Goal: Transaction & Acquisition: Purchase product/service

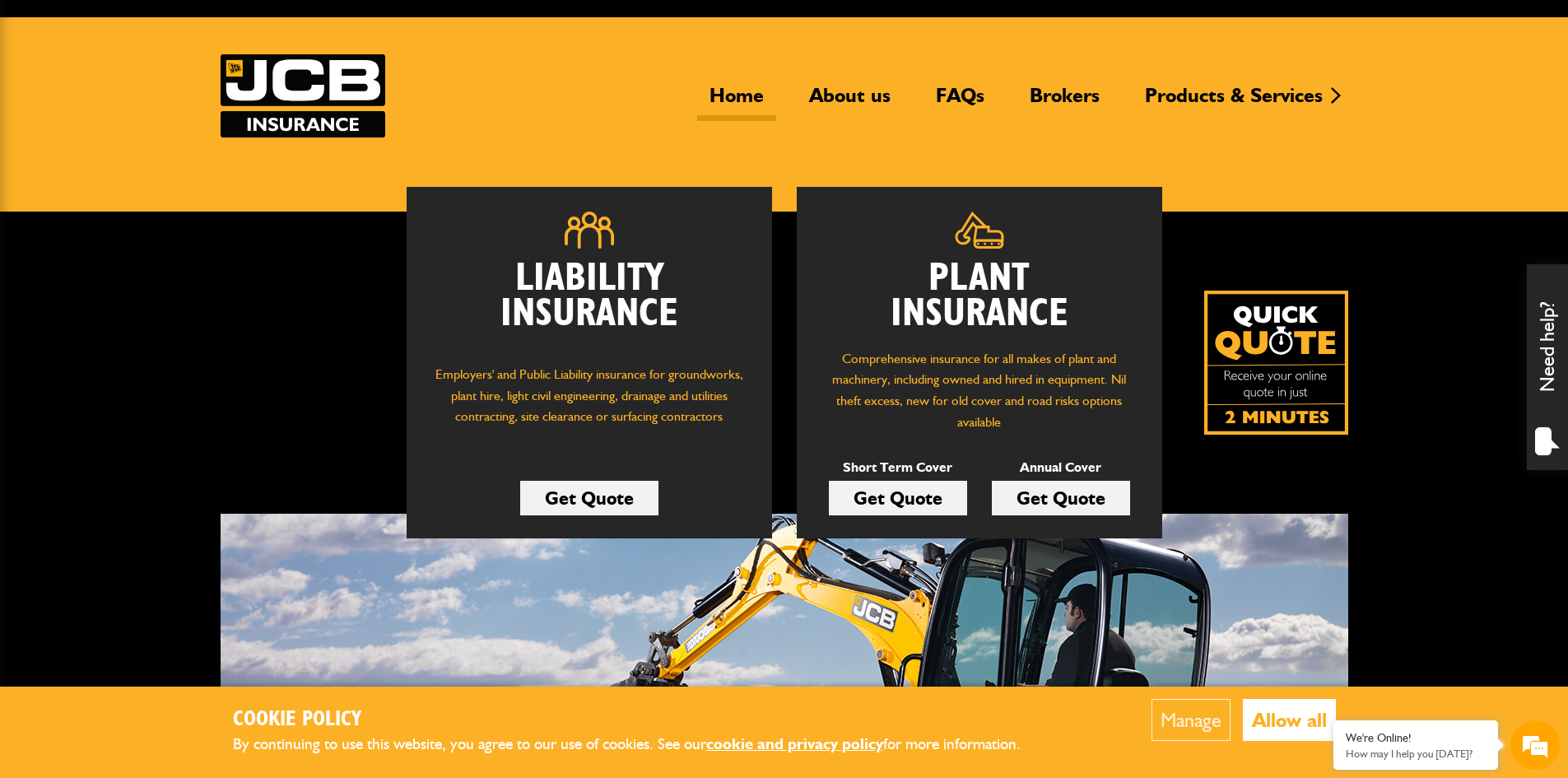
scroll to position [90, 0]
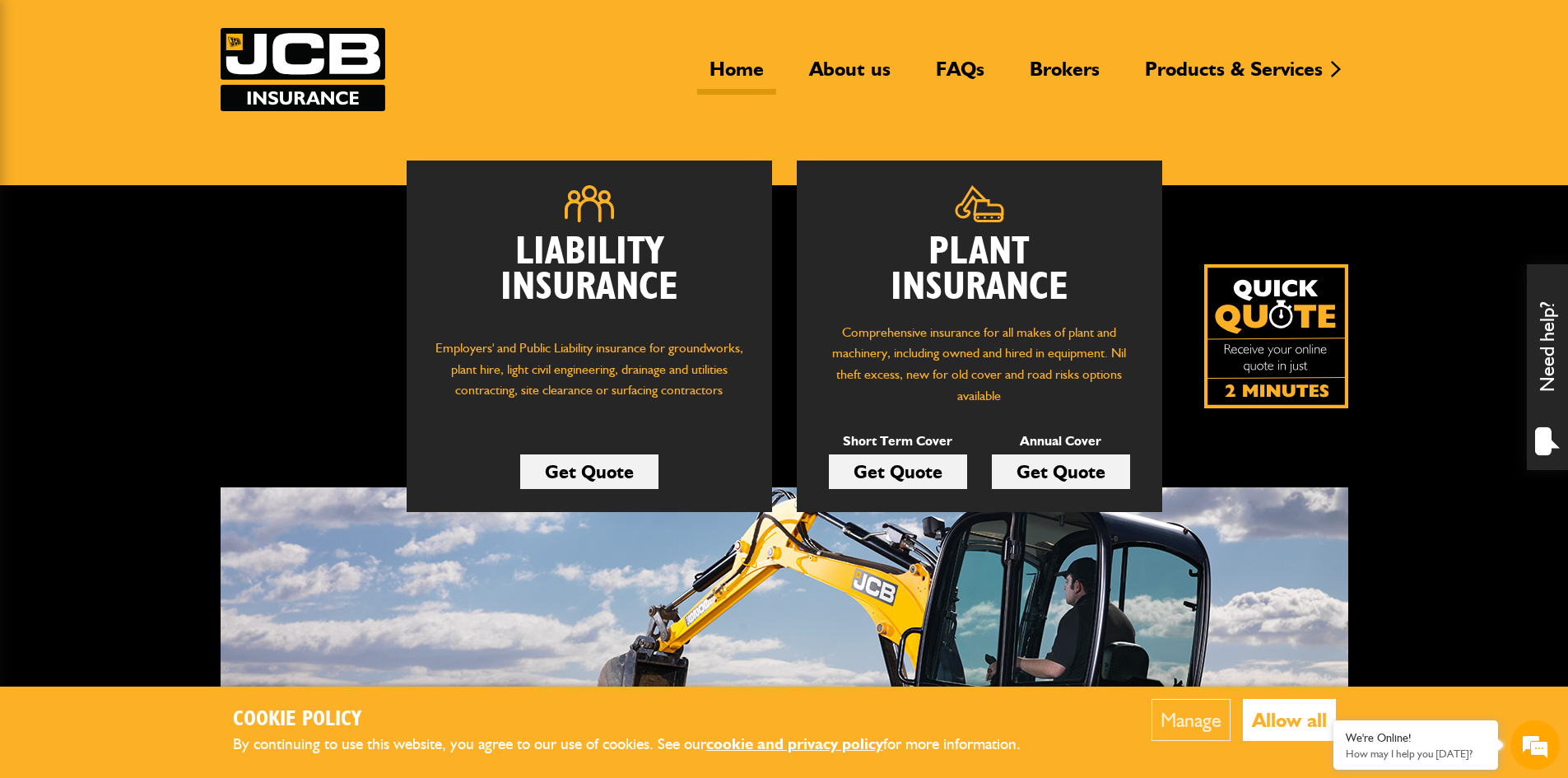
click at [908, 478] on link "Get Quote" at bounding box center [898, 471] width 138 height 34
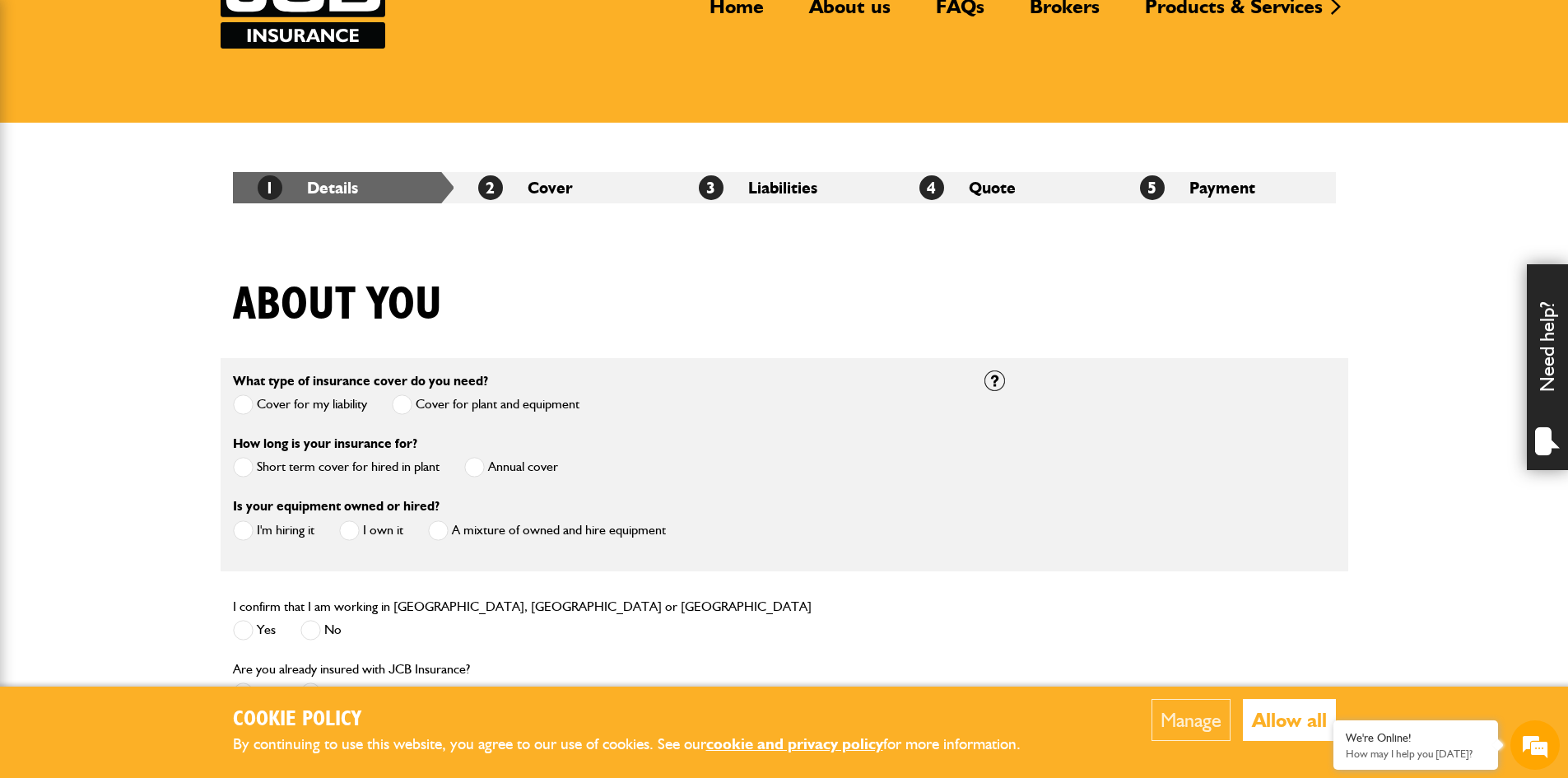
scroll to position [165, 0]
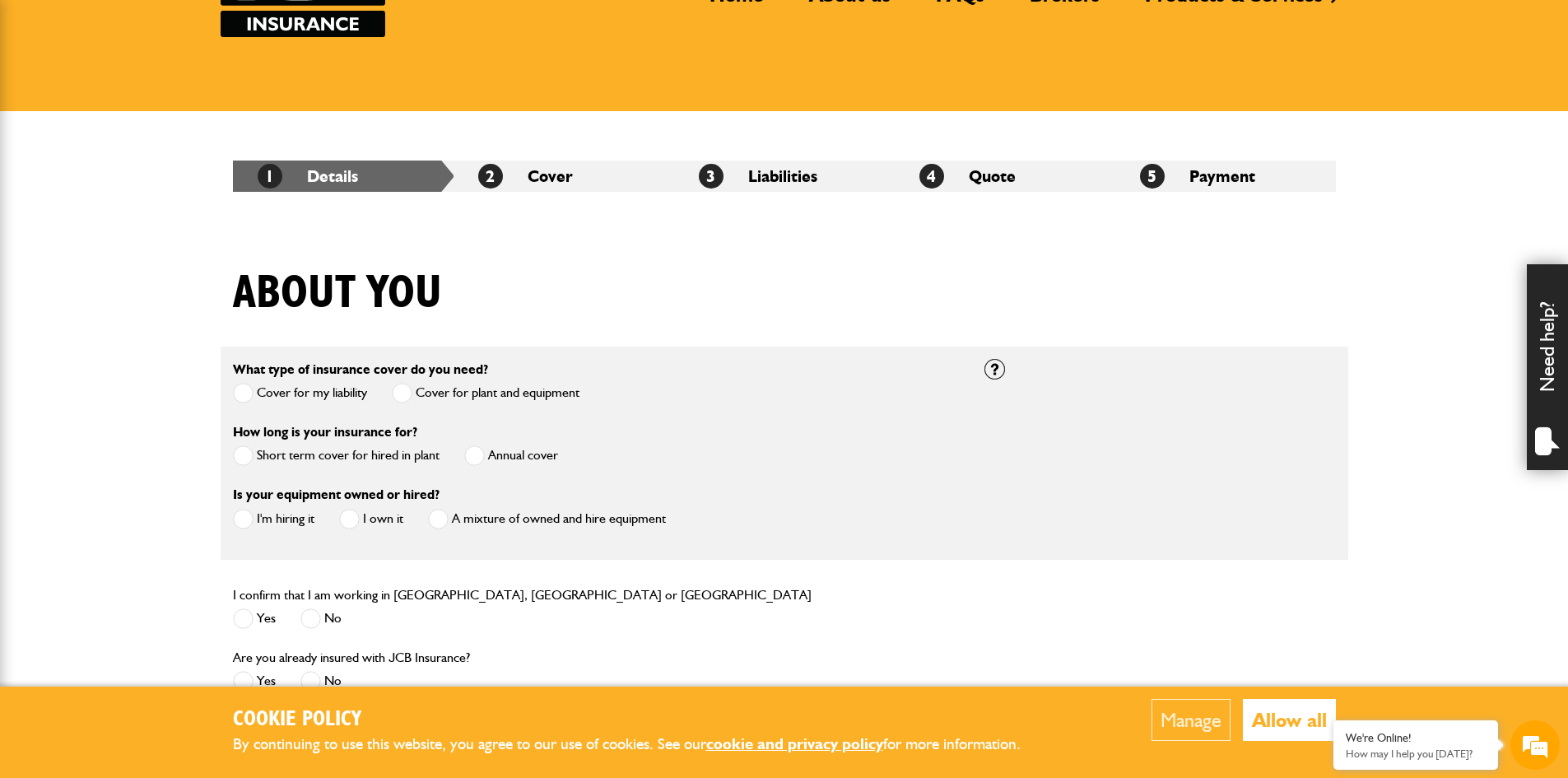
click at [344, 394] on label "Cover for my liability" at bounding box center [299, 393] width 134 height 21
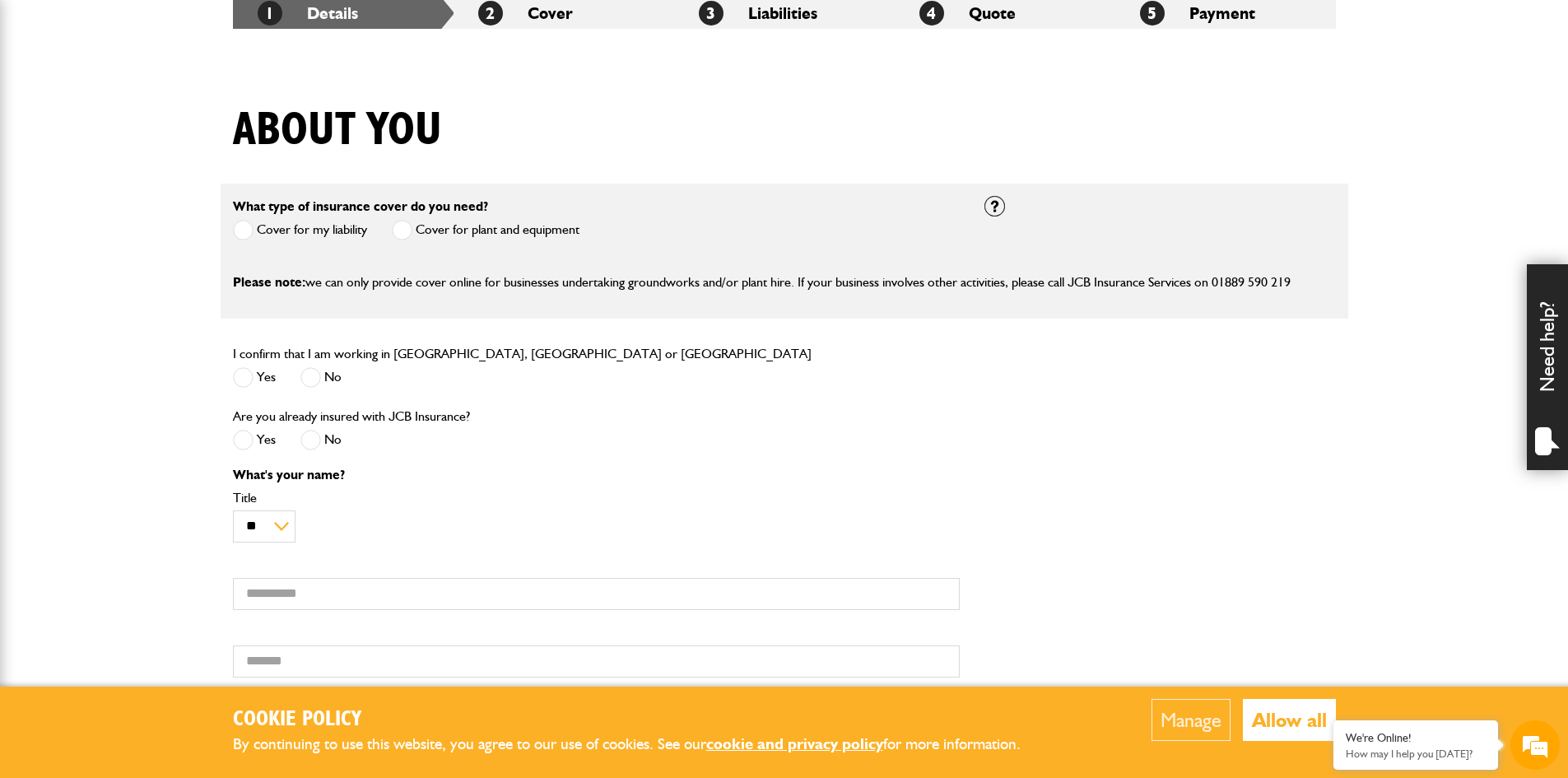
scroll to position [329, 0]
click at [242, 362] on div "I confirm that I am working in England, Scotland or Wales Yes No" at bounding box center [522, 367] width 579 height 50
click at [243, 375] on span at bounding box center [242, 376] width 21 height 21
click at [318, 440] on span at bounding box center [310, 438] width 21 height 21
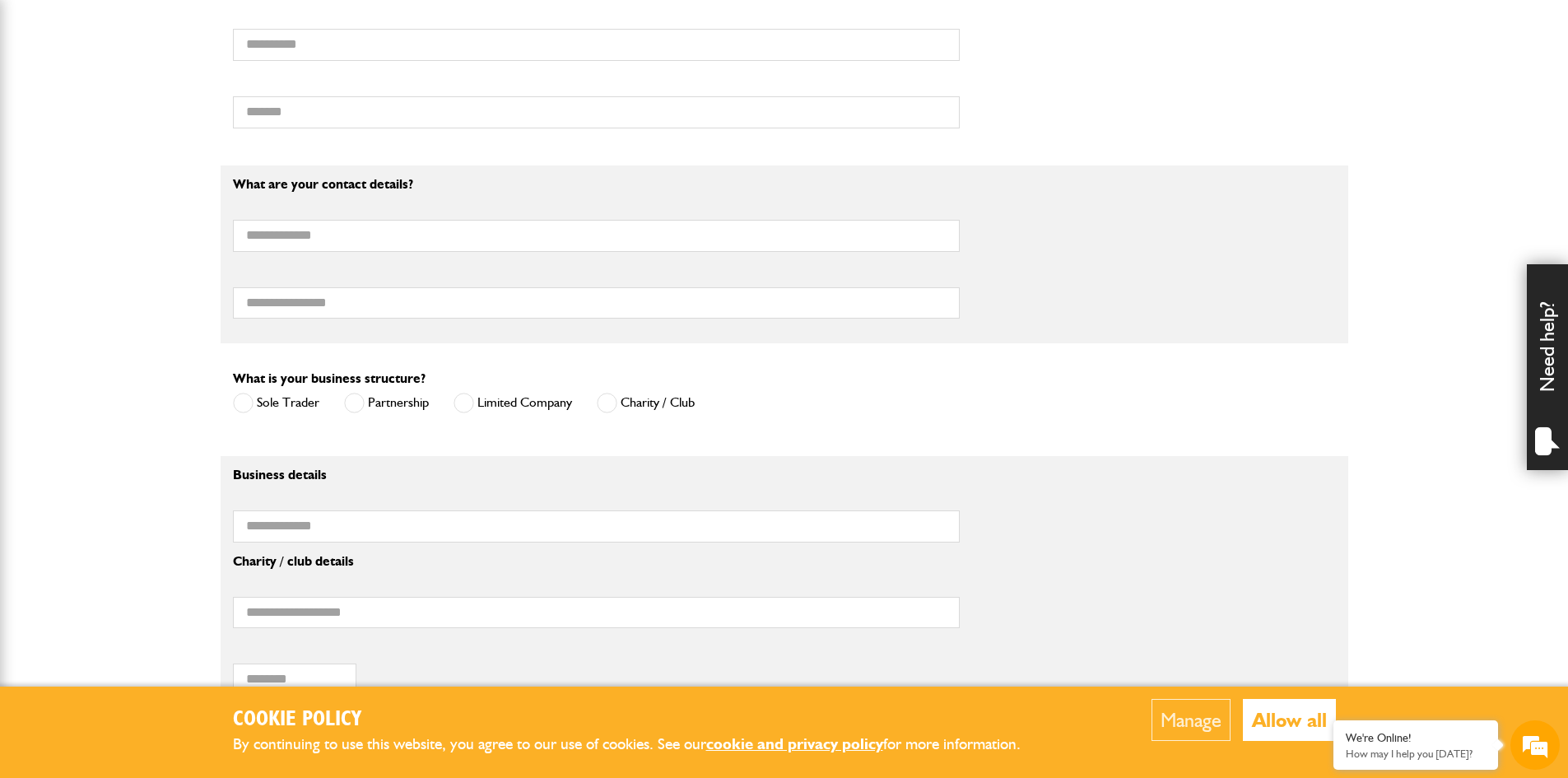
scroll to position [906, 0]
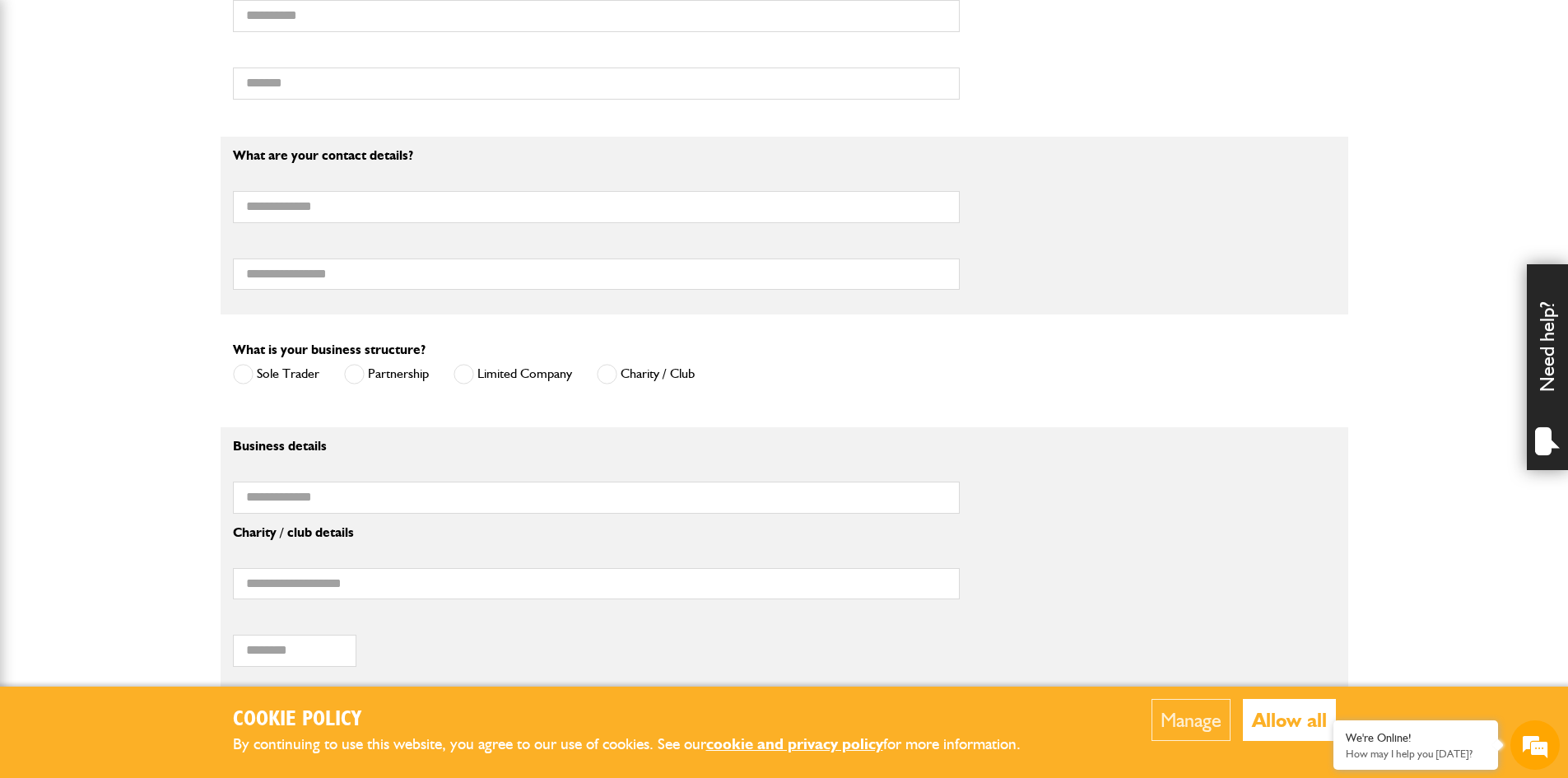
click at [608, 371] on span at bounding box center [606, 374] width 21 height 21
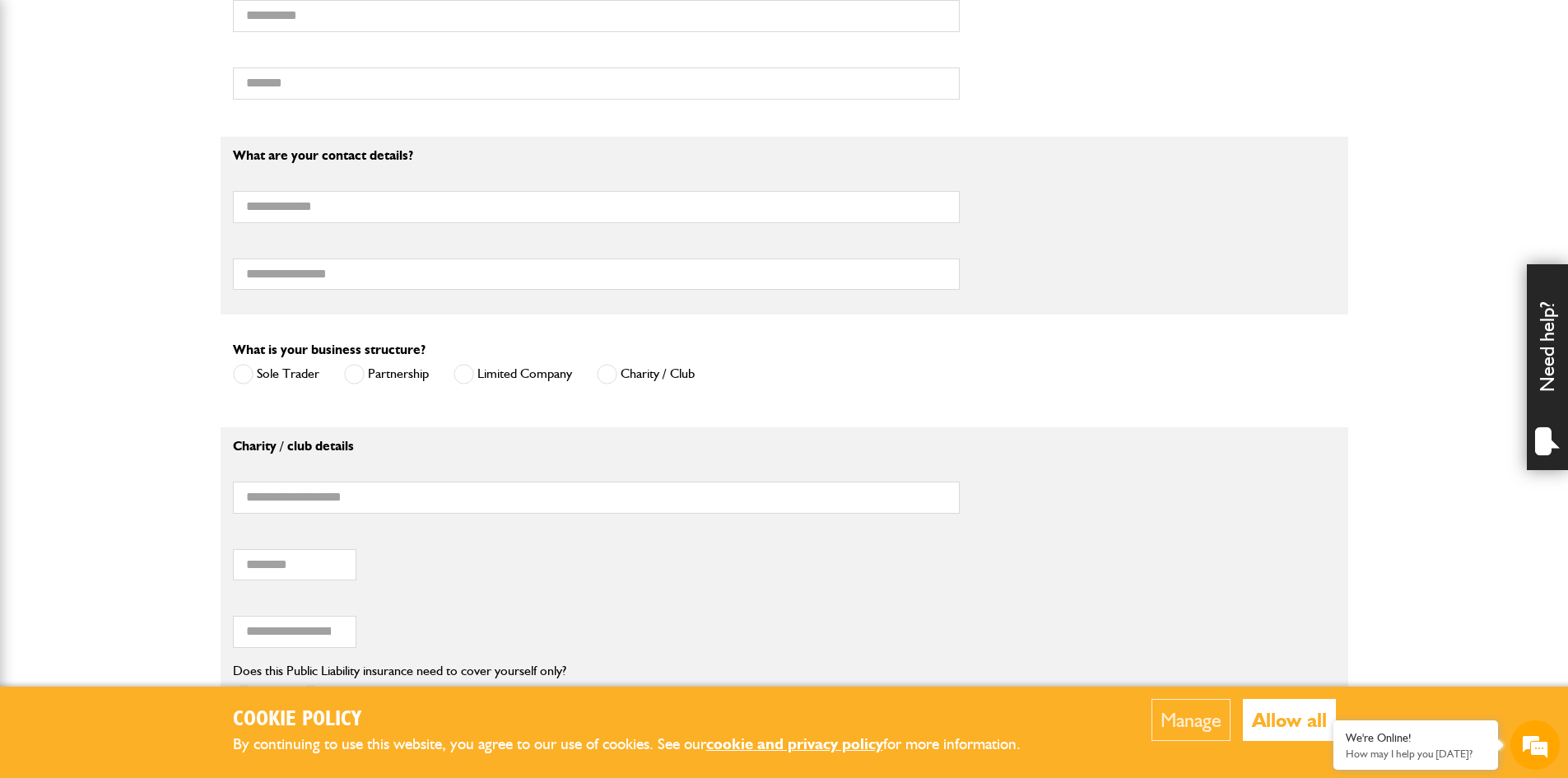
click at [524, 380] on label "Limited Company" at bounding box center [513, 374] width 119 height 21
click at [421, 377] on label "Partnership" at bounding box center [387, 374] width 85 height 21
click at [276, 366] on label "Sole Trader" at bounding box center [276, 374] width 87 height 21
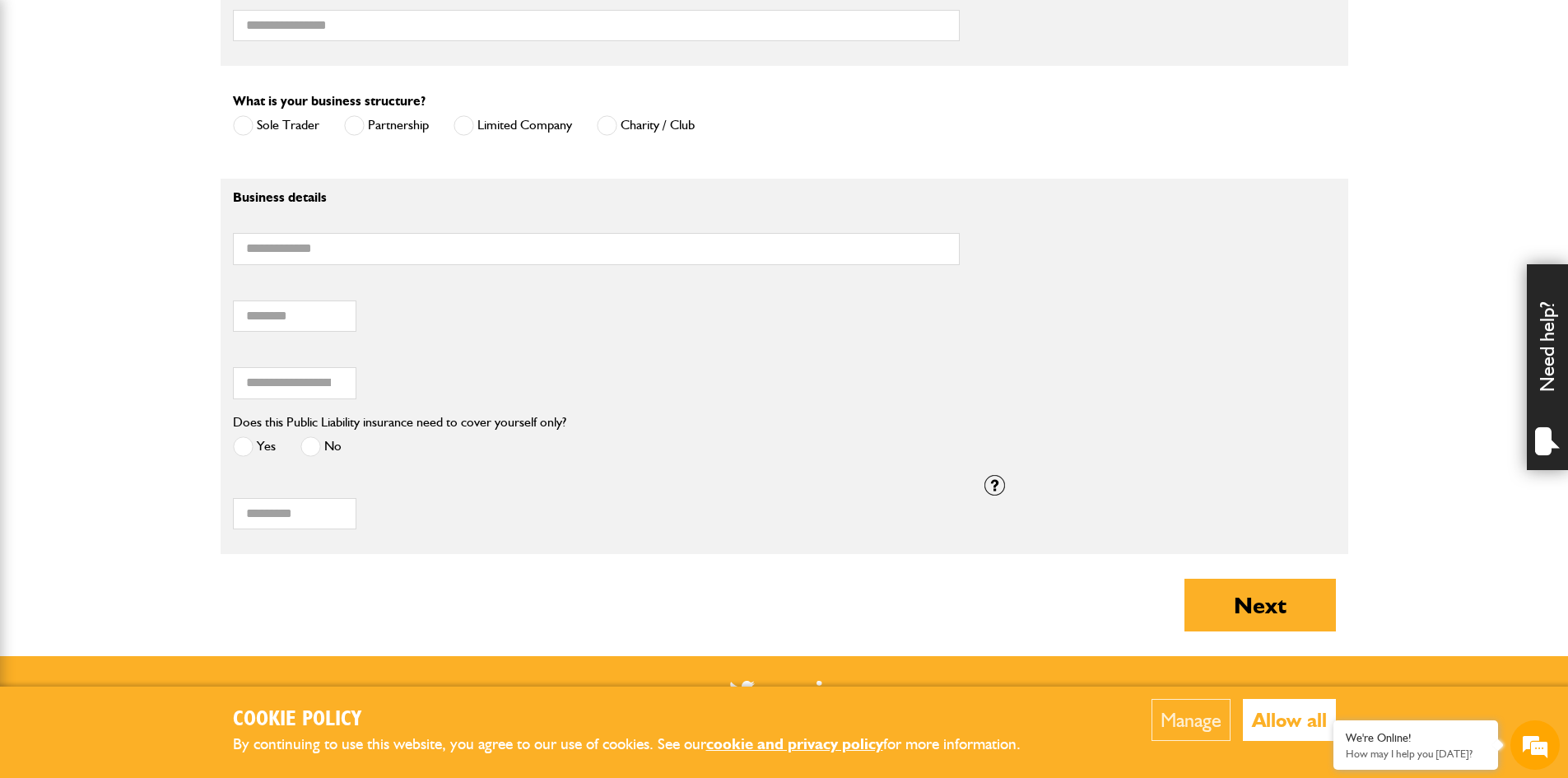
scroll to position [1153, 0]
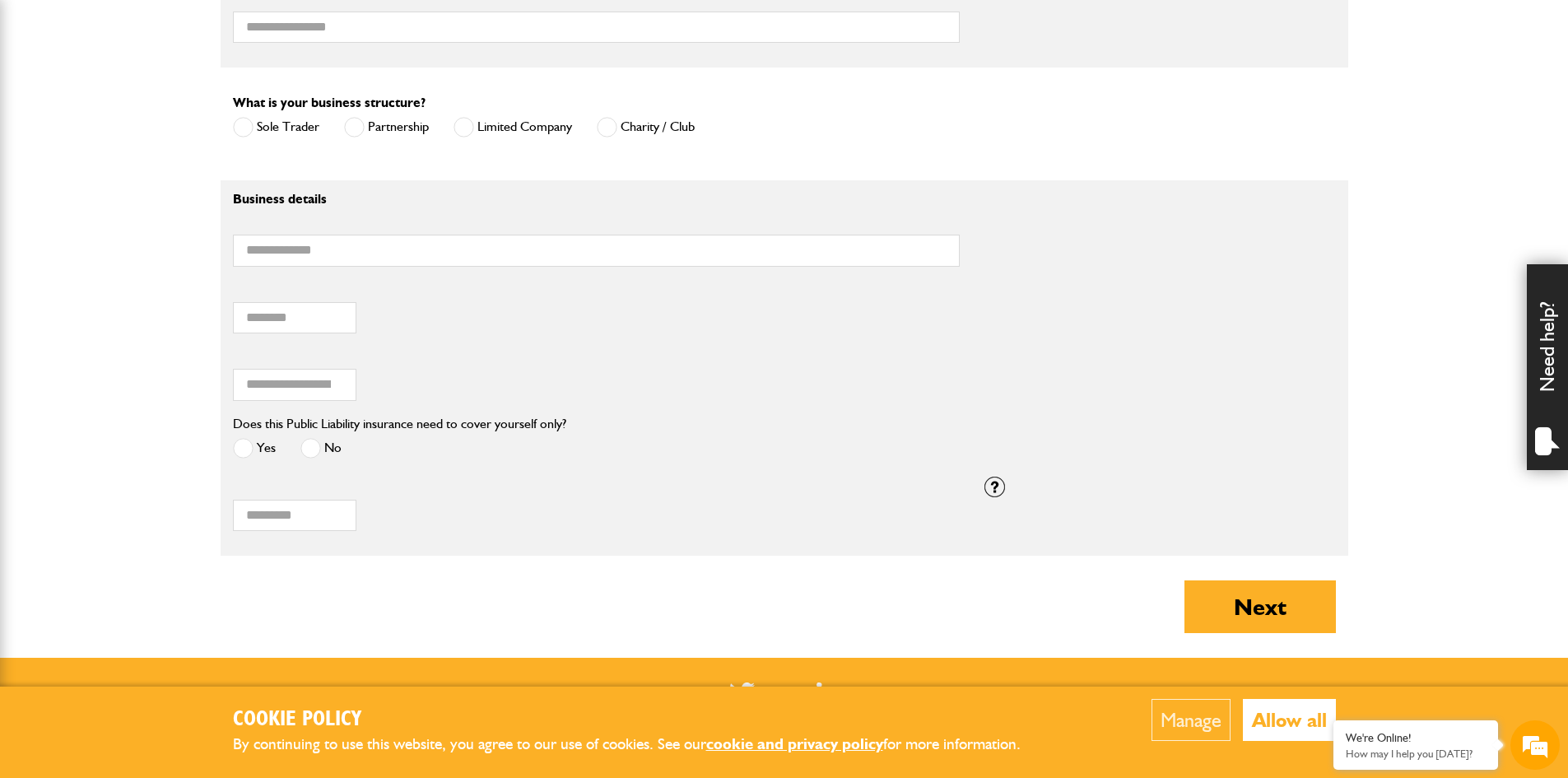
click at [242, 451] on span at bounding box center [242, 448] width 21 height 21
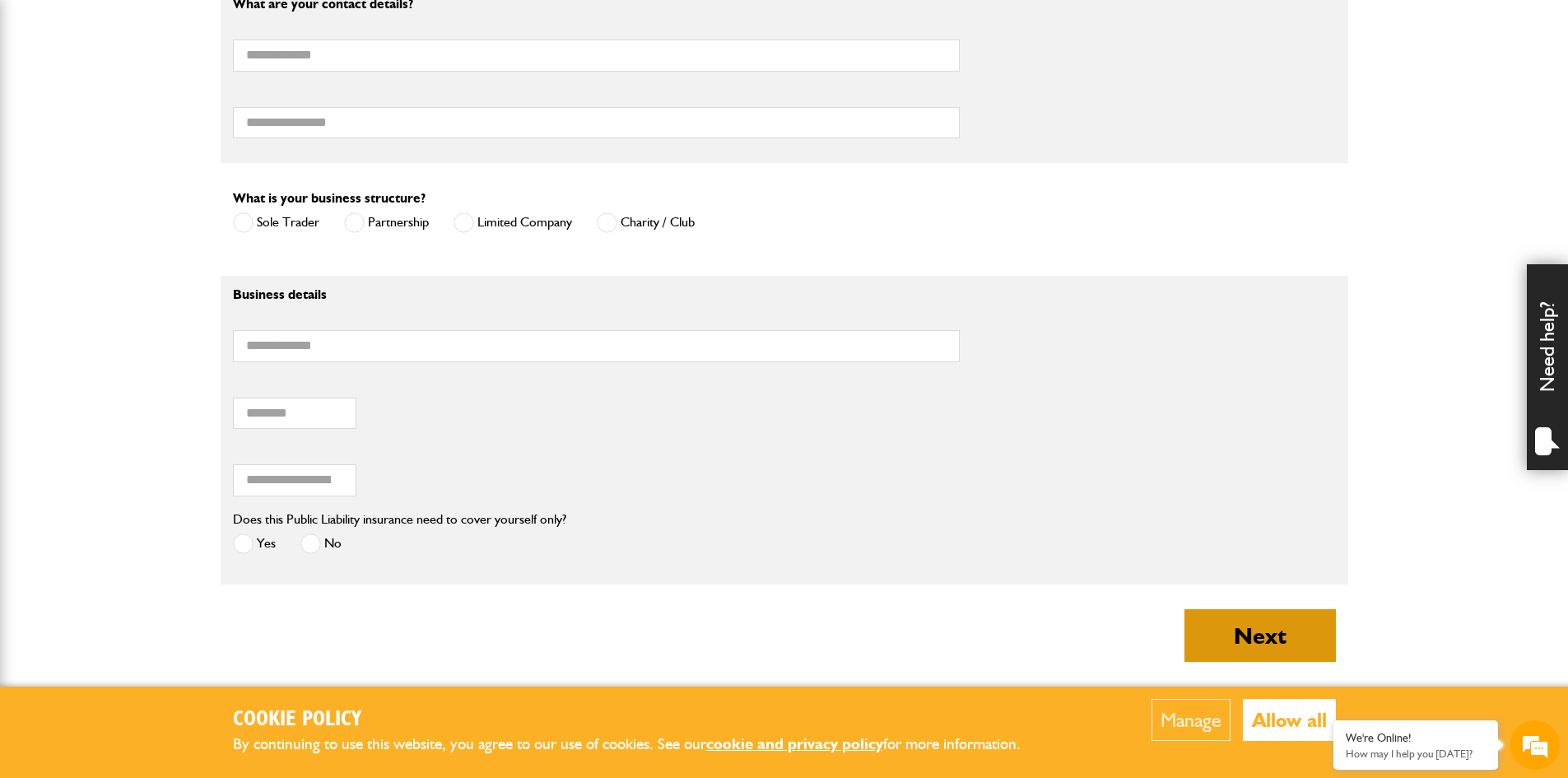
scroll to position [1070, 0]
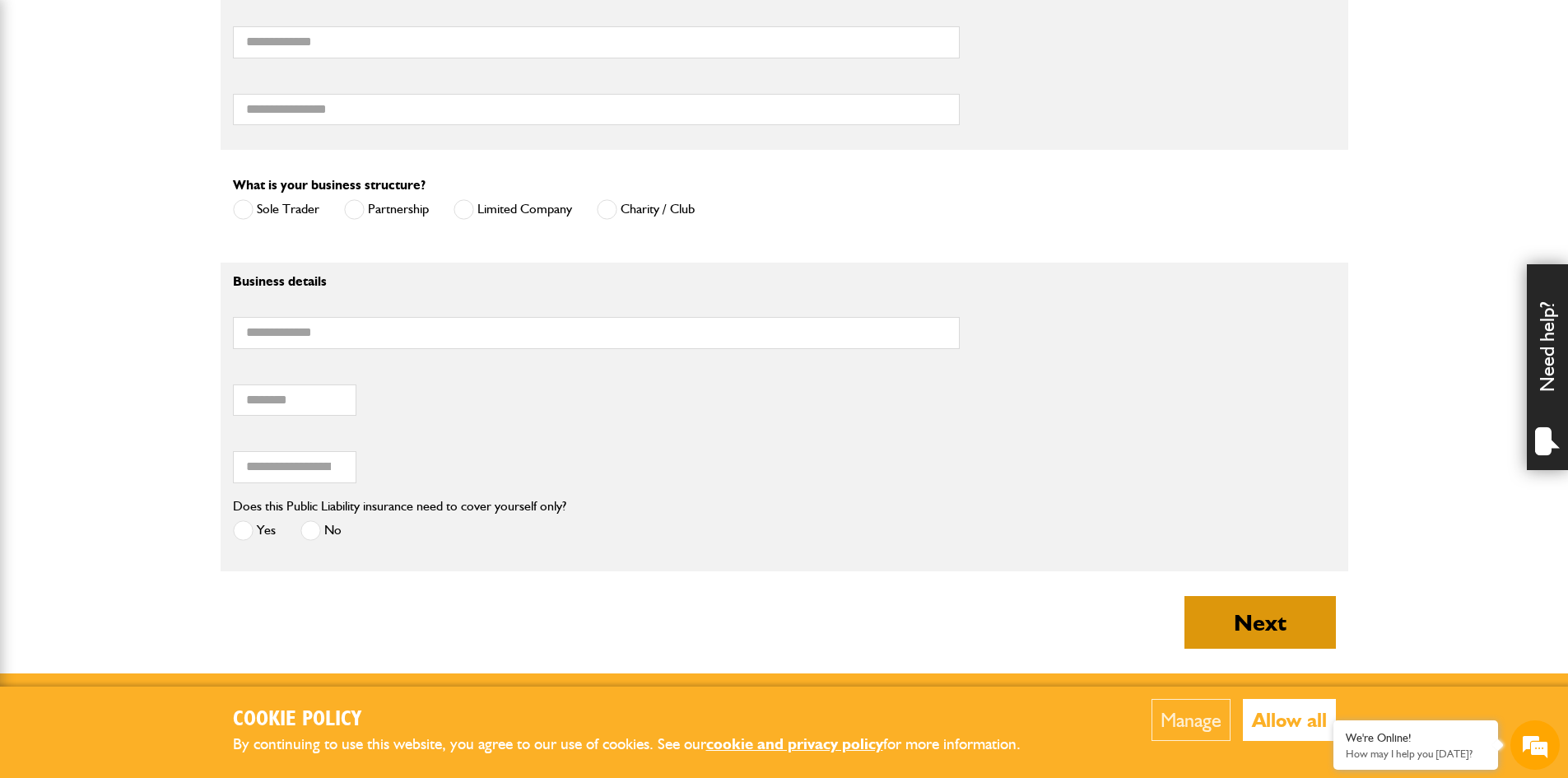
click at [1281, 627] on button "Next" at bounding box center [1260, 622] width 151 height 52
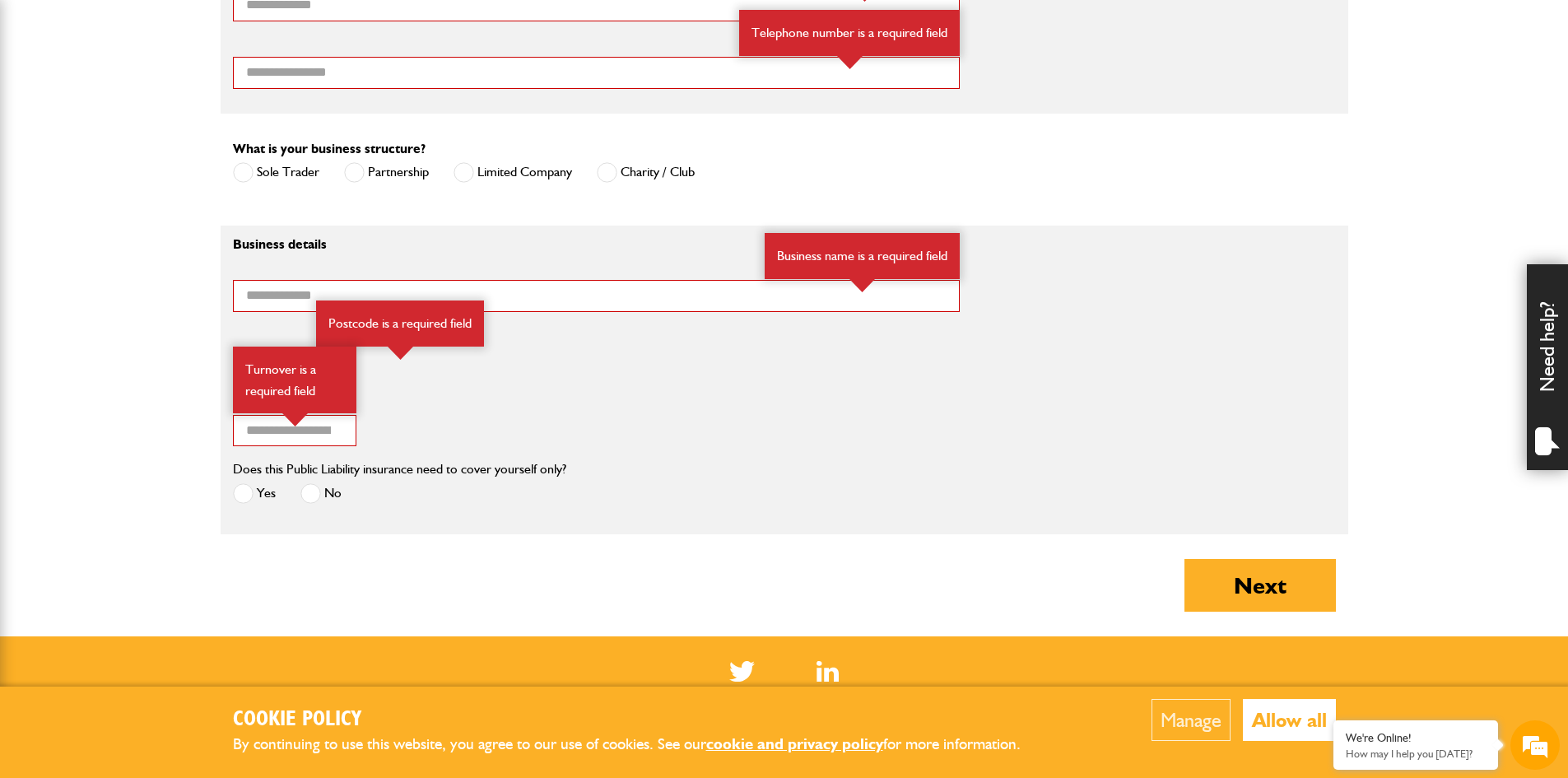
click at [574, 413] on div "* Annual turnover (£) Turnover is a required field" at bounding box center [596, 421] width 726 height 51
click at [546, 379] on div "Postcode of your correspondence address Postcode is a required field" at bounding box center [784, 358] width 1127 height 68
click at [507, 357] on div "Postcode of your correspondence address Postcode is a required field" at bounding box center [784, 358] width 1127 height 68
click at [299, 341] on label "Postcode of your correspondence address" at bounding box center [358, 334] width 251 height 14
click at [299, 347] on input "Postcode of your correspondence address" at bounding box center [294, 363] width 123 height 32
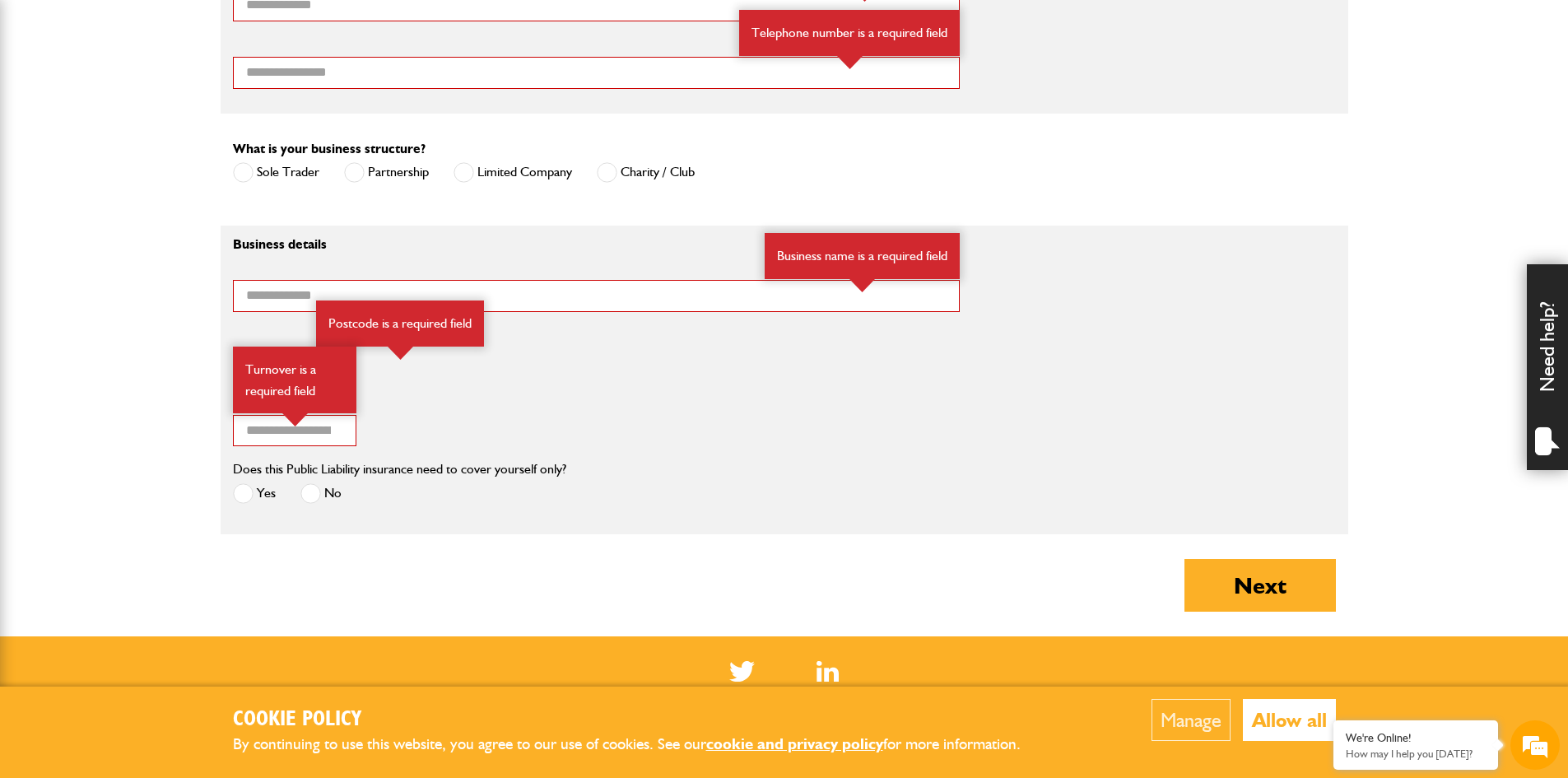
click at [359, 384] on div "Postcode of your correspondence address Postcode is a required field" at bounding box center [315, 358] width 187 height 68
click at [278, 354] on div "Turnover is a required field" at bounding box center [294, 380] width 123 height 67
click at [234, 295] on input "Business name" at bounding box center [596, 297] width 726 height 32
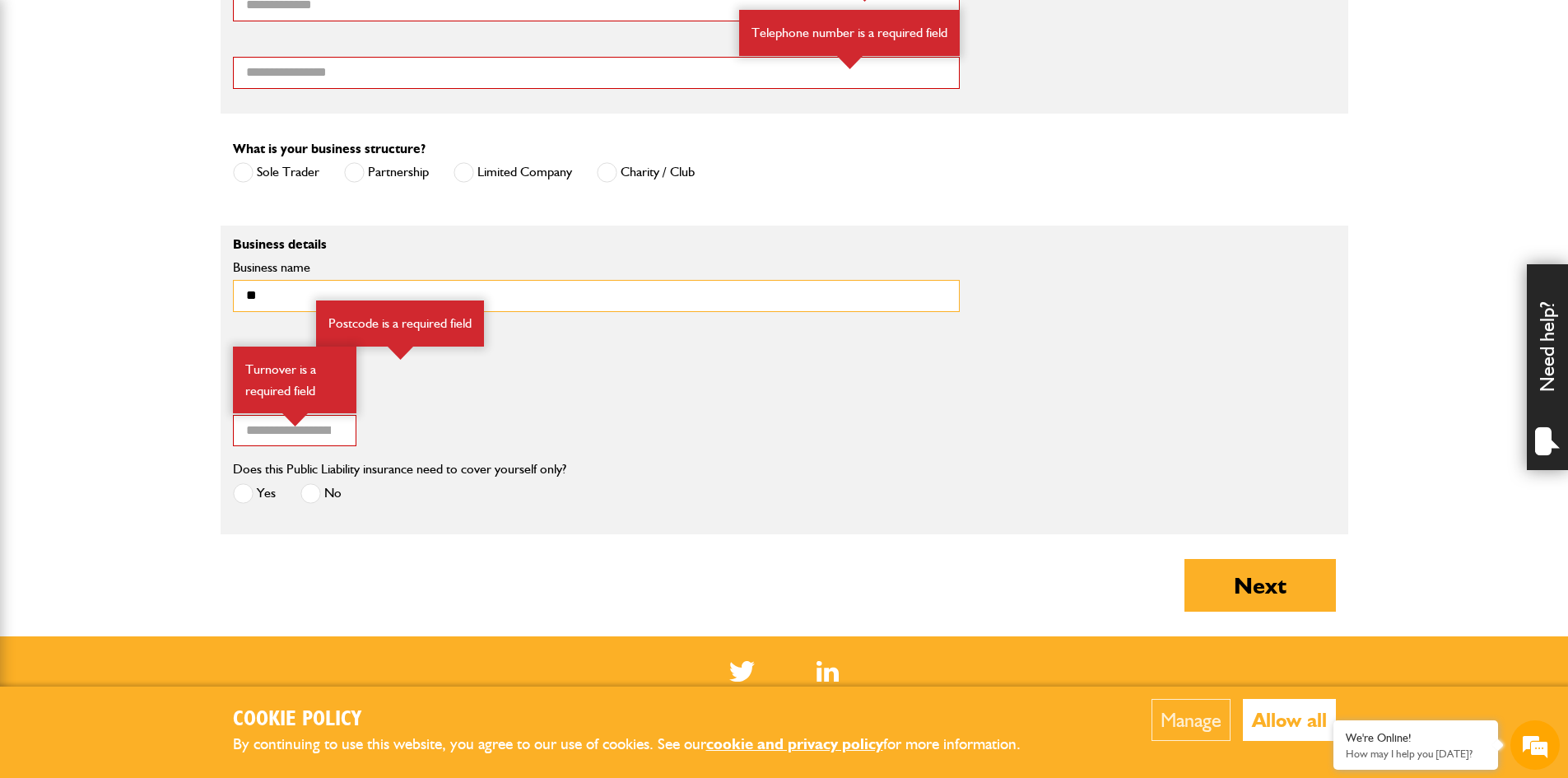
type input "*"
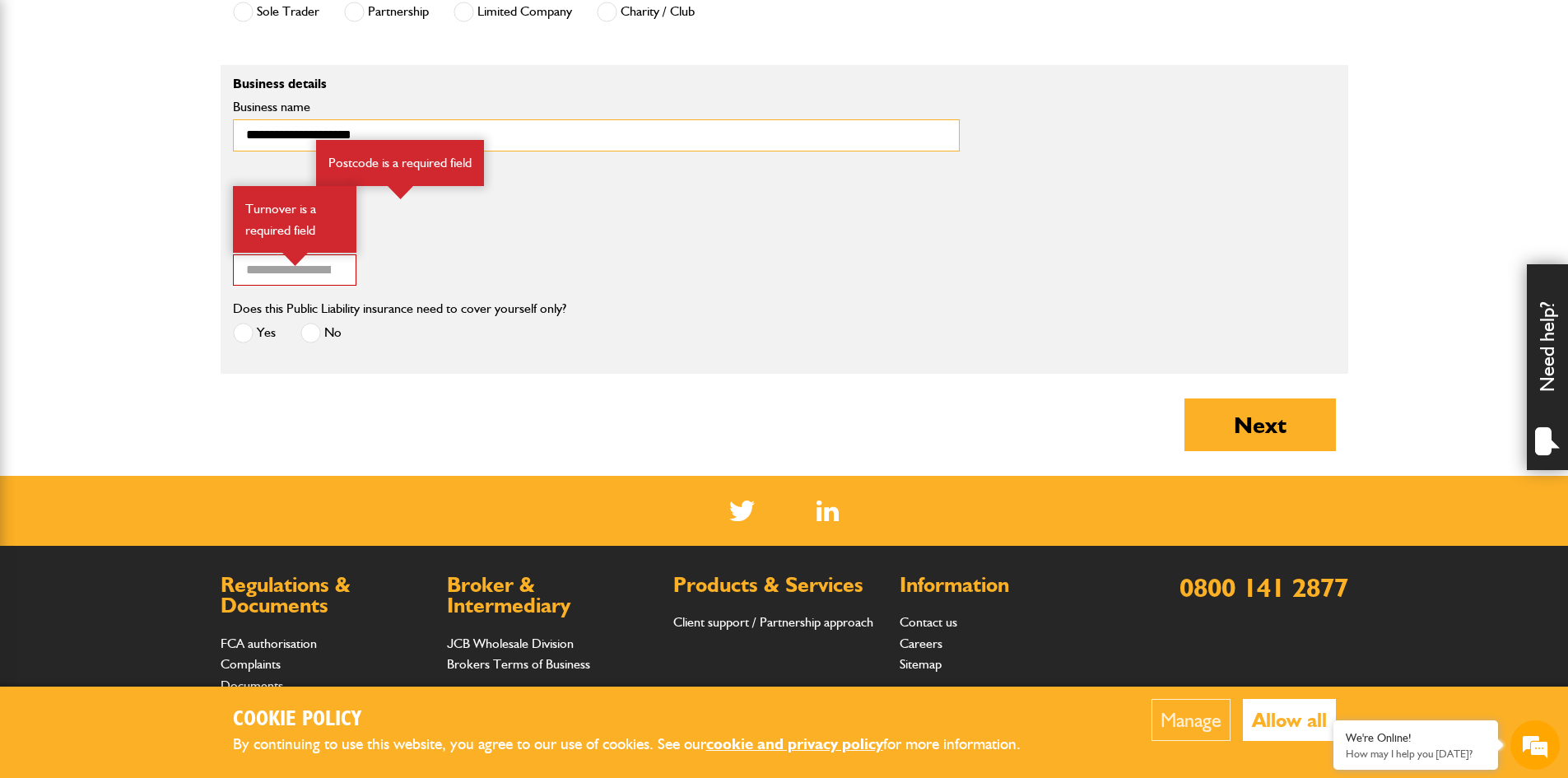
scroll to position [1482, 0]
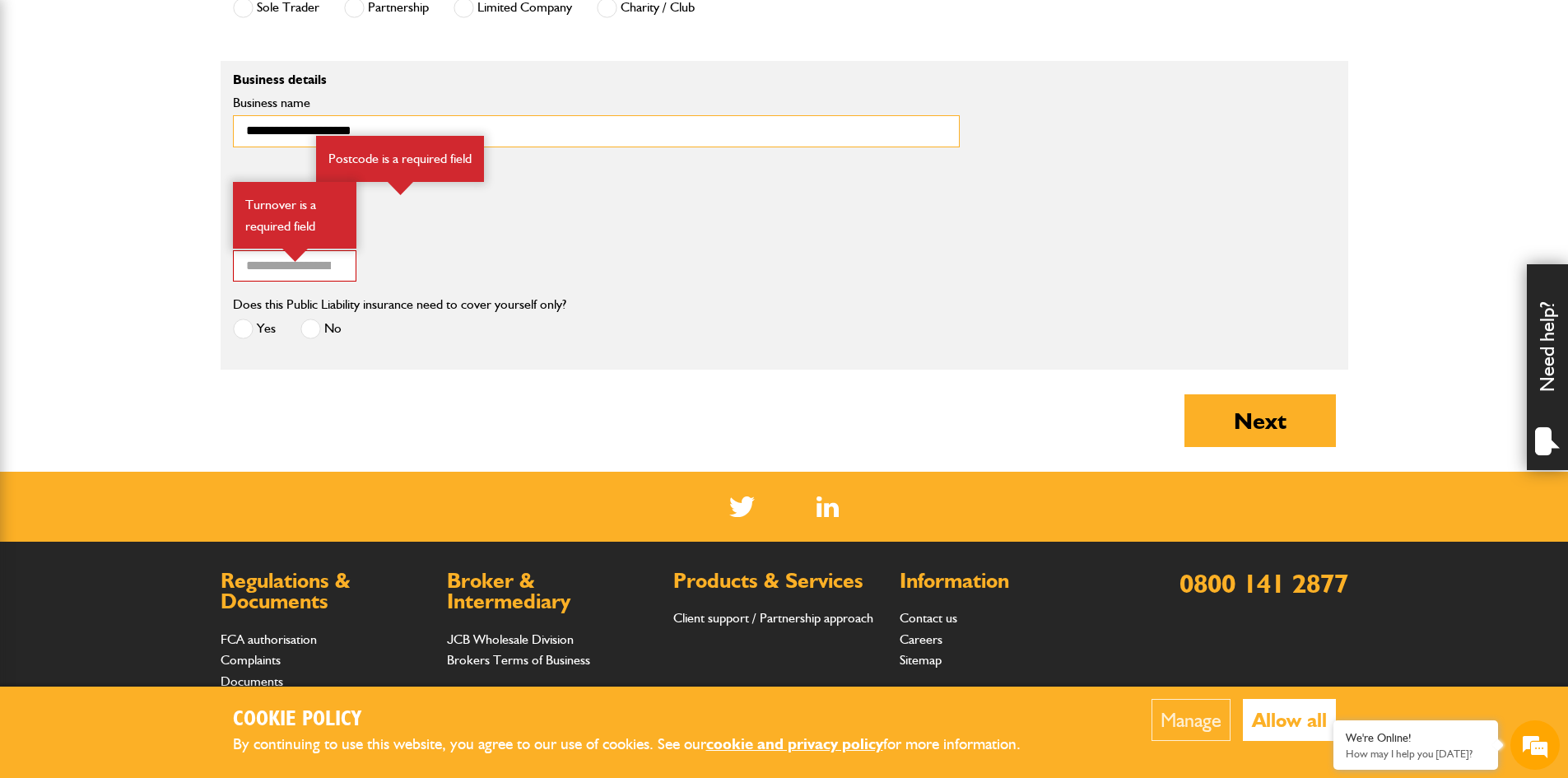
type input "**********"
click at [274, 265] on input "*" at bounding box center [294, 267] width 123 height 32
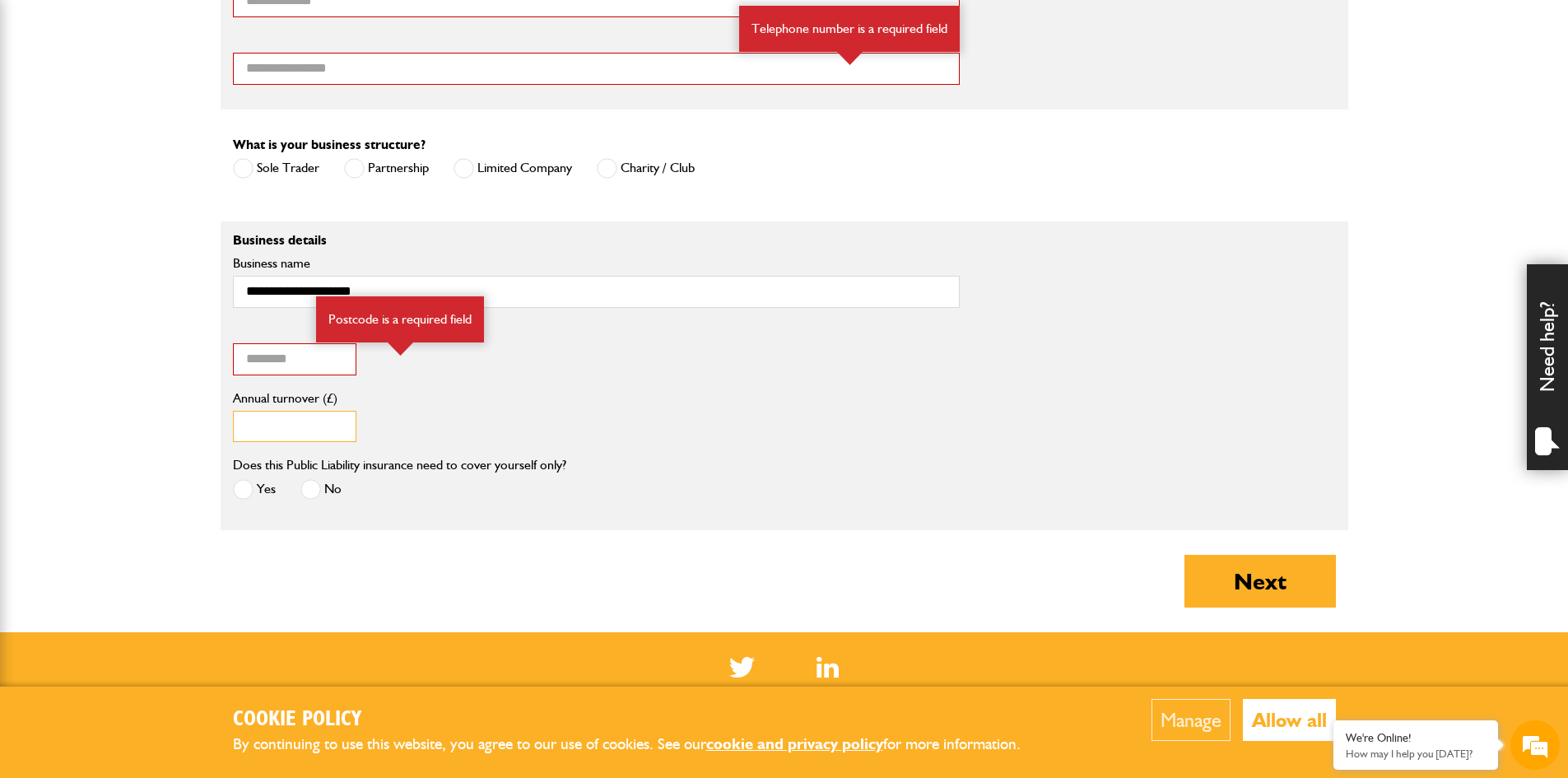
scroll to position [1317, 0]
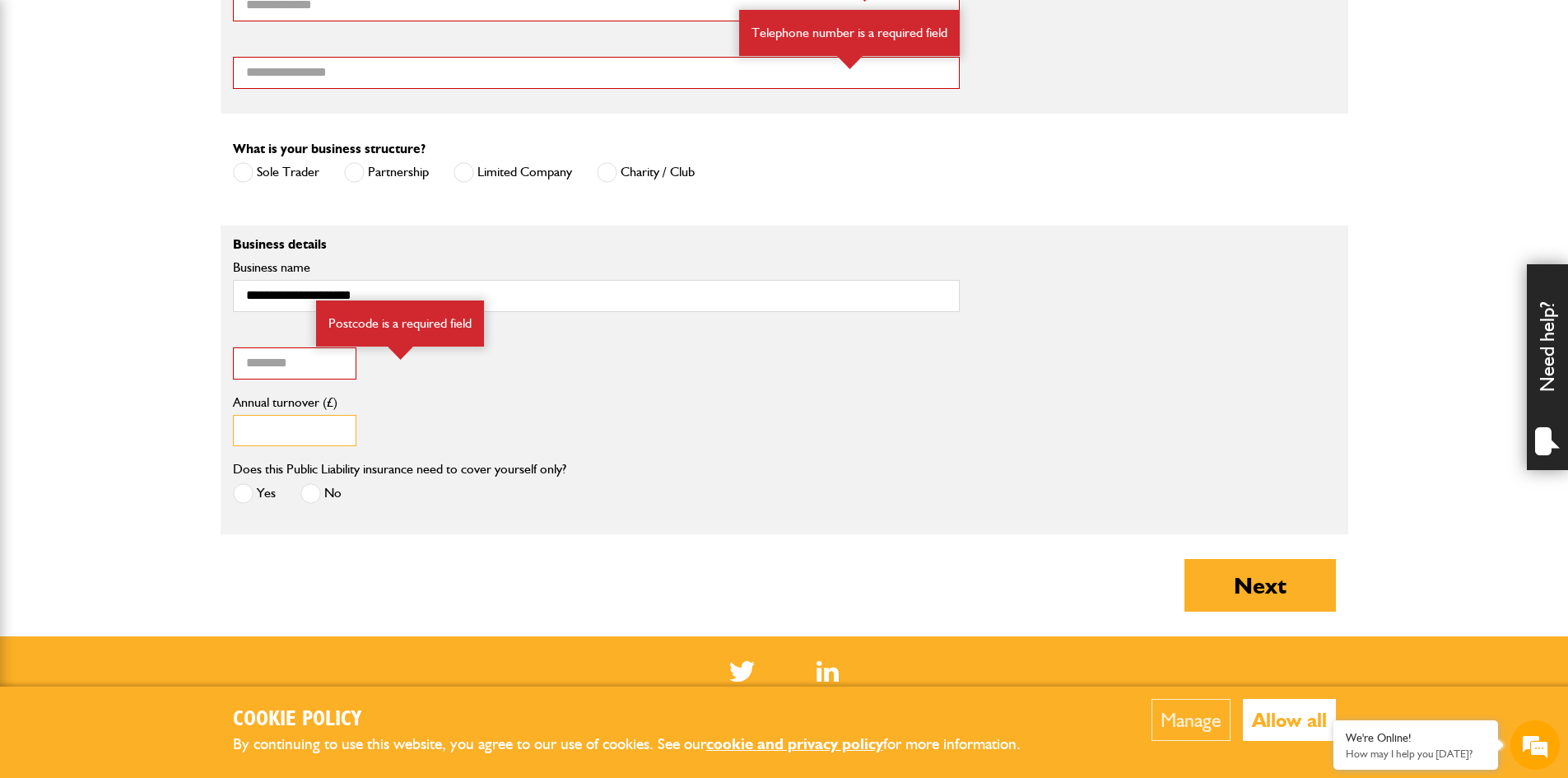
type input "*****"
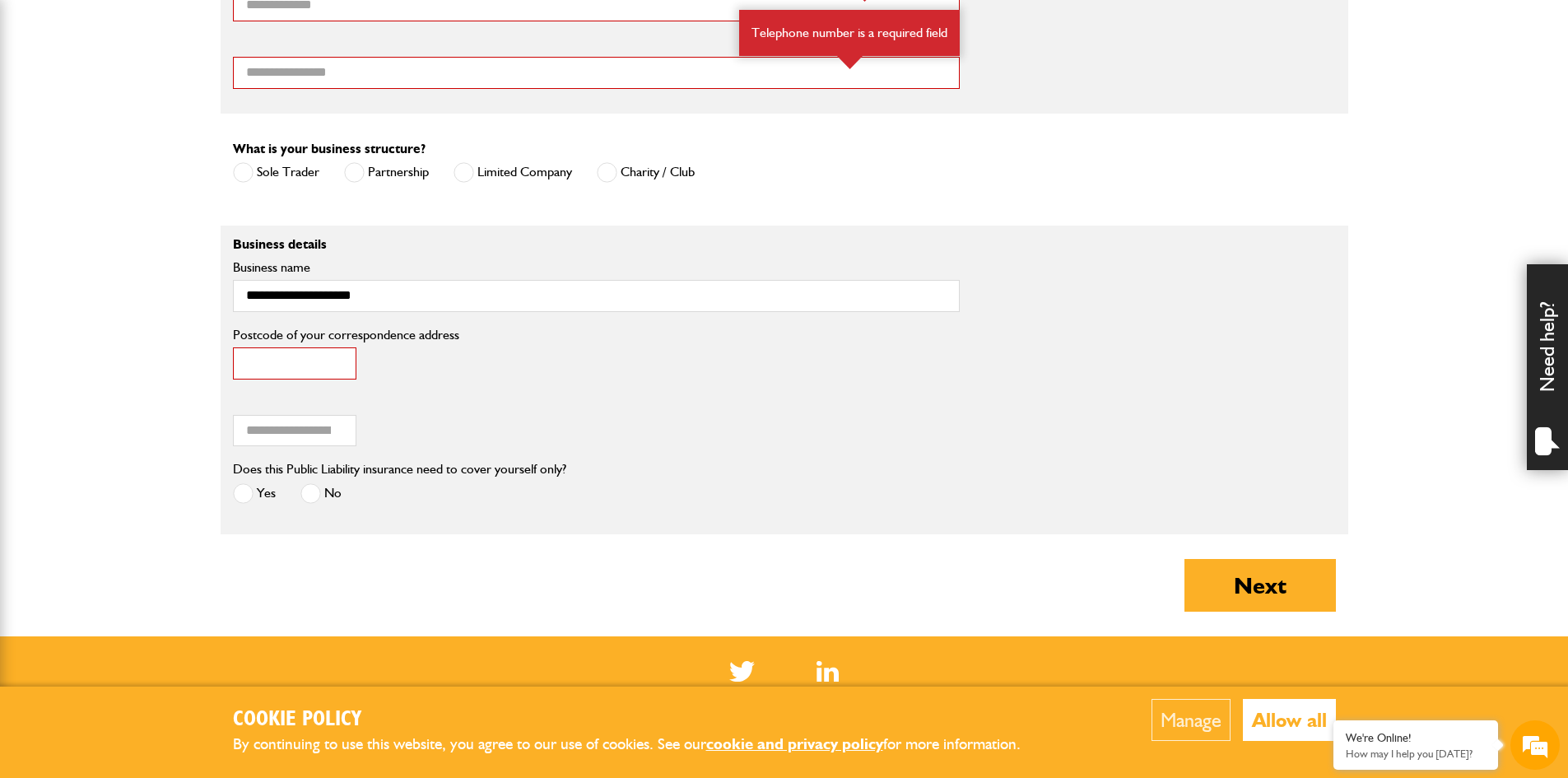
click at [317, 370] on input "Postcode of your correspondence address" at bounding box center [294, 363] width 123 height 32
type input "******"
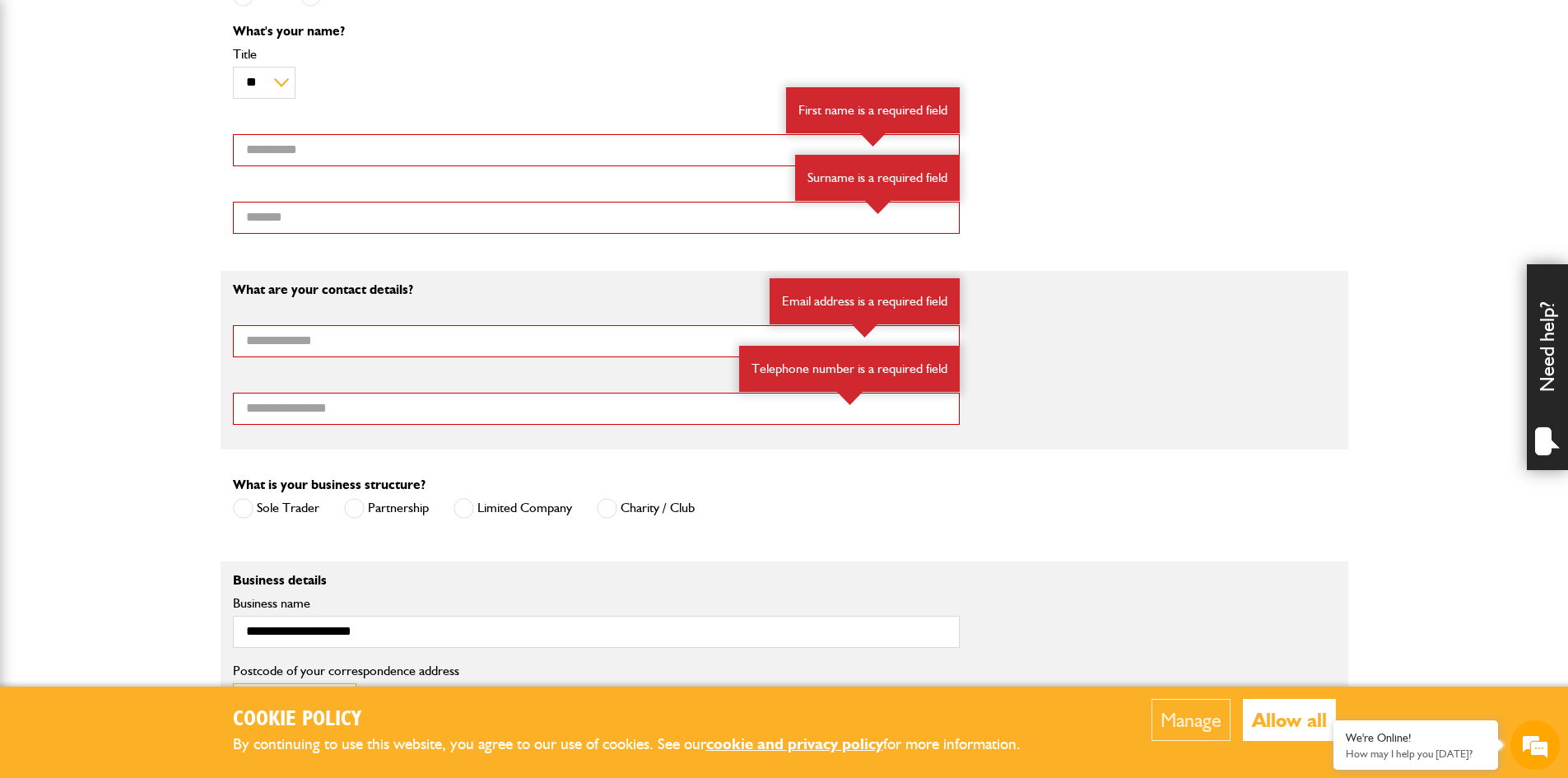
scroll to position [988, 0]
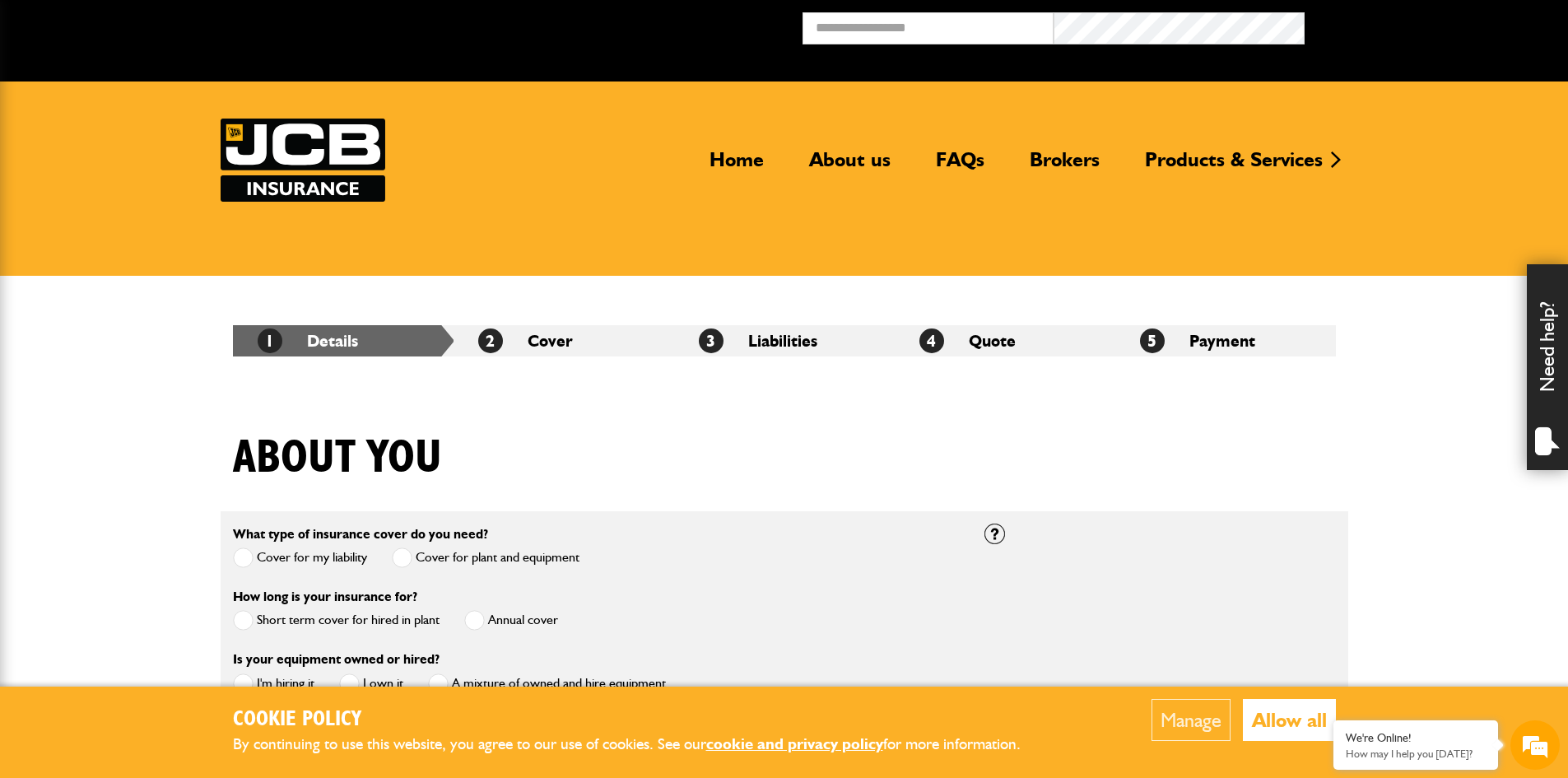
scroll to position [1150, 0]
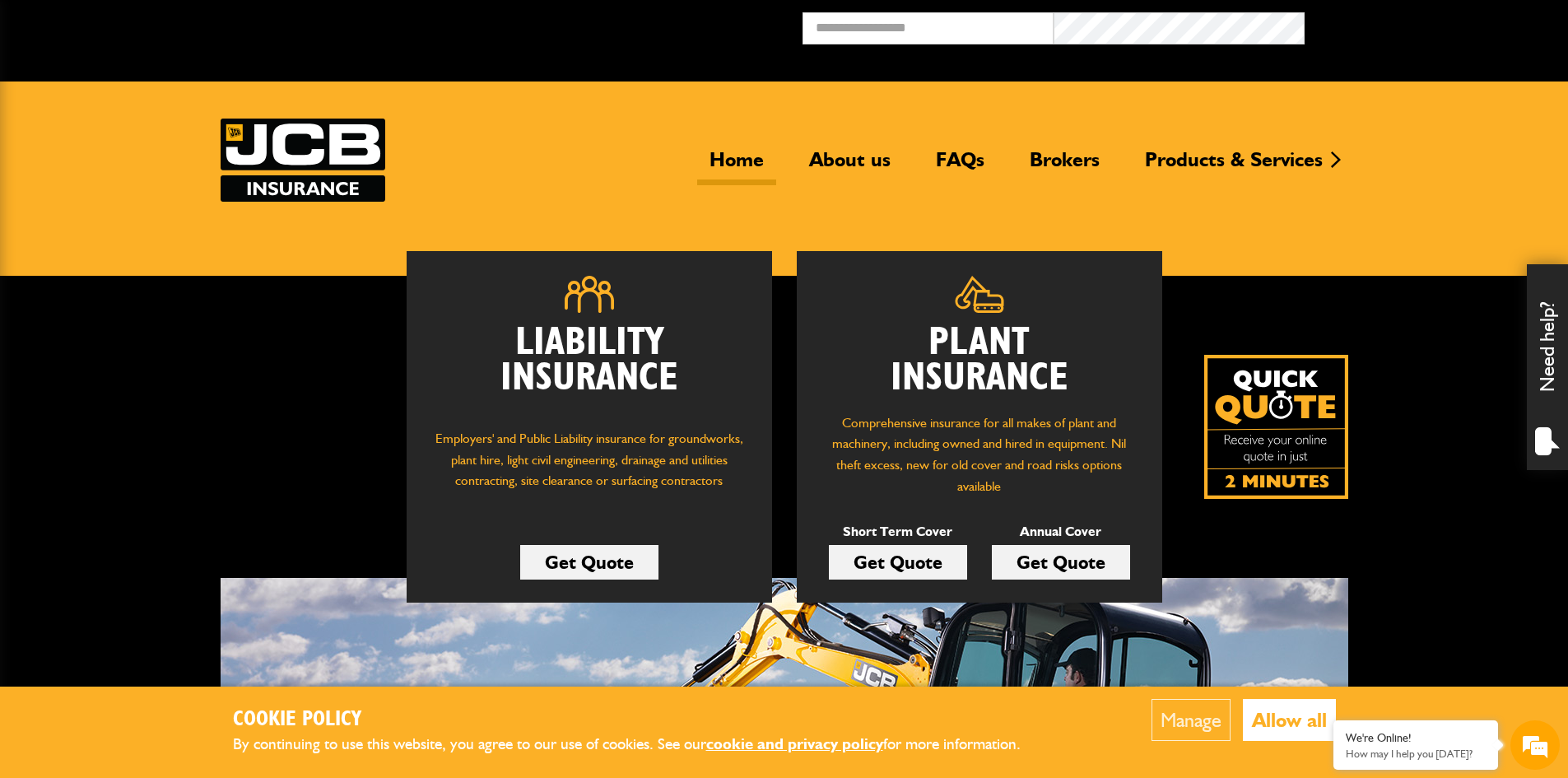
scroll to position [90, 0]
